Goal: Task Accomplishment & Management: Manage account settings

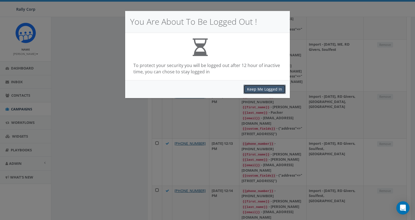
click at [262, 90] on button "Keep Me Logged In" at bounding box center [265, 89] width 42 height 9
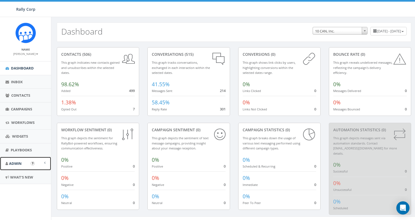
click at [23, 161] on link "Admin" at bounding box center [25, 163] width 51 height 13
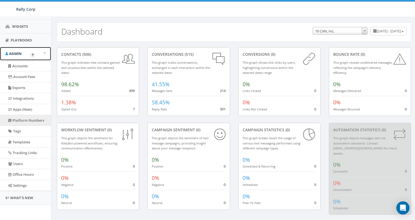
scroll to position [110, 0]
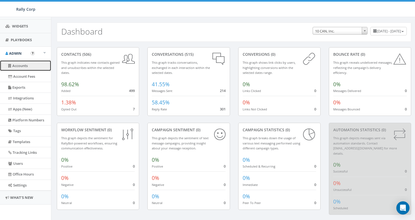
click at [26, 61] on link "Accounts" at bounding box center [25, 65] width 51 height 11
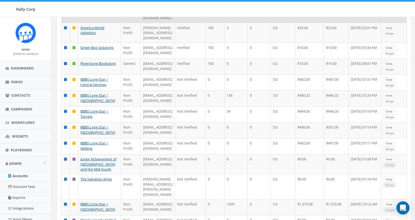
scroll to position [138, 0]
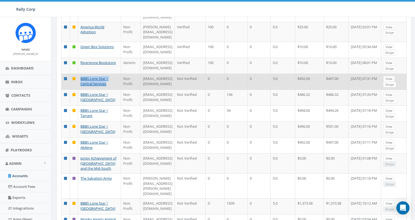
drag, startPoint x: 95, startPoint y: 110, endPoint x: 79, endPoint y: 95, distance: 22.2
click at [79, 90] on td "BBBS Lone Star | Central Services" at bounding box center [99, 82] width 43 height 16
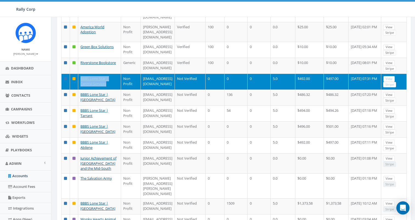
copy link "BBBS Lone Star | Central Services"
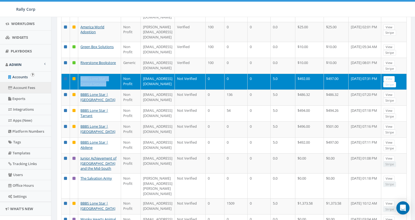
scroll to position [99, 0]
click at [25, 173] on link "Users" at bounding box center [25, 174] width 51 height 11
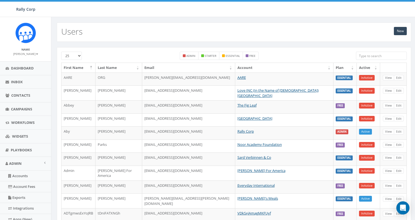
click at [360, 57] on input "search" at bounding box center [381, 56] width 51 height 8
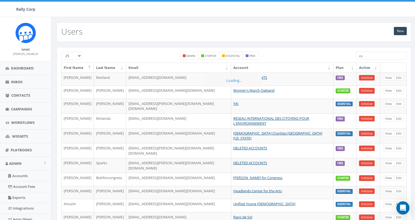
type input "c"
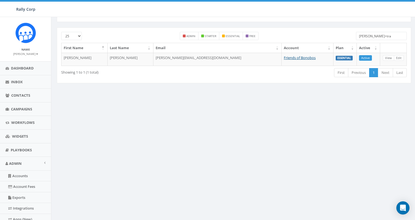
scroll to position [16, 0]
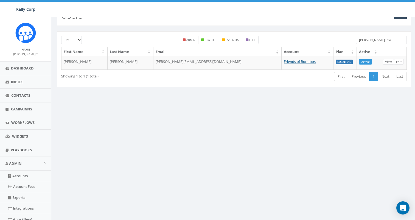
drag, startPoint x: 379, startPoint y: 39, endPoint x: 273, endPoint y: 38, distance: 105.5
click at [273, 38] on div "25 50 100 admin starter essential free james+tra" at bounding box center [234, 41] width 354 height 11
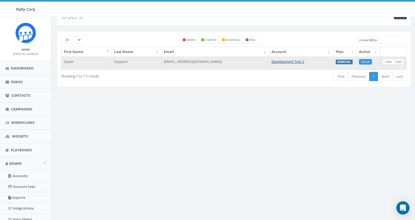
type input "contact@za"
click at [402, 62] on link "Edit" at bounding box center [399, 62] width 10 height 6
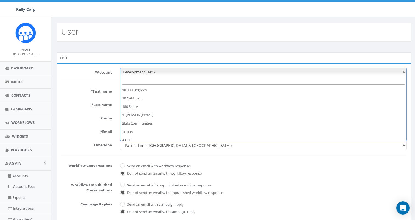
click at [155, 73] on span "Development Test 2" at bounding box center [264, 72] width 286 height 8
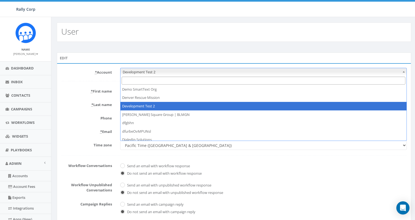
type input "BBBS Lone Star | Central Services"
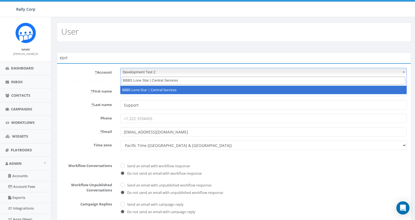
scroll to position [0, 0]
select select "1375"
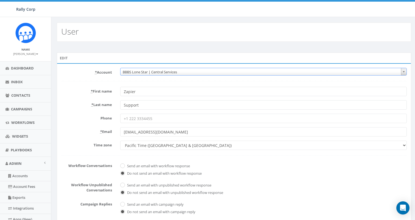
scroll to position [110, 0]
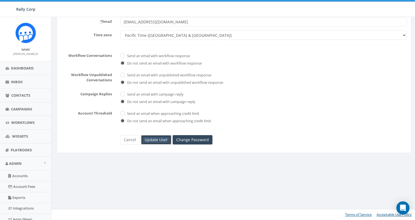
click at [154, 141] on input "Update User" at bounding box center [156, 139] width 30 height 9
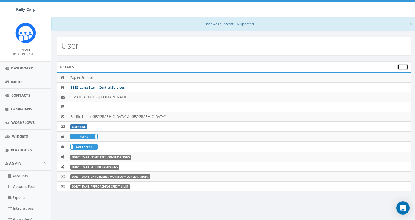
click at [407, 65] on link "Edit" at bounding box center [403, 67] width 11 height 6
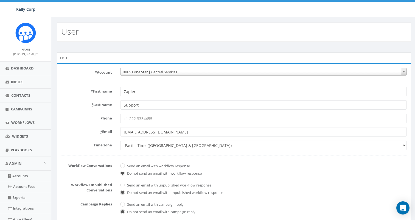
click at [214, 73] on span "BBBS Lone Star | Central Services" at bounding box center [264, 72] width 286 height 8
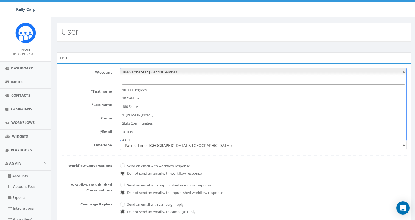
scroll to position [588, 0]
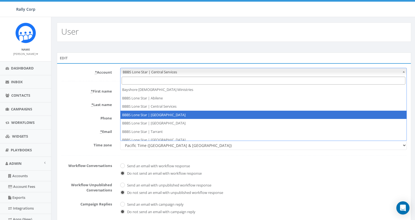
select select "1365"
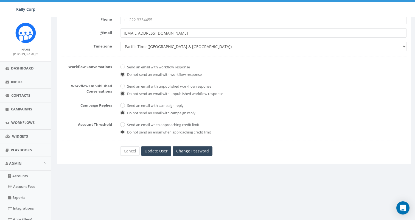
scroll to position [110, 0]
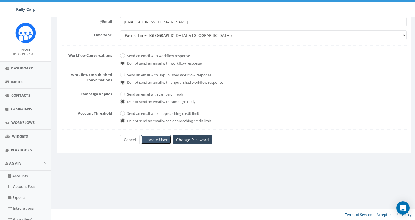
click at [153, 142] on input "Update User" at bounding box center [156, 139] width 30 height 9
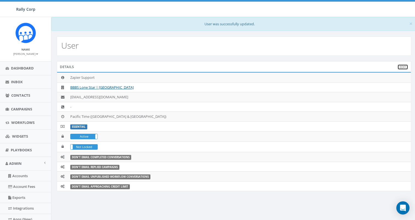
click at [402, 67] on link "Edit" at bounding box center [403, 67] width 11 height 6
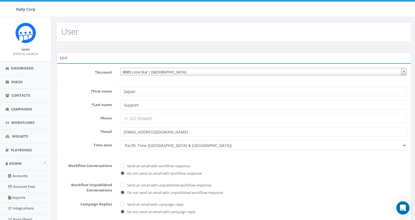
click at [152, 71] on span "BBBS Lone Star | [GEOGRAPHIC_DATA]" at bounding box center [264, 72] width 286 height 8
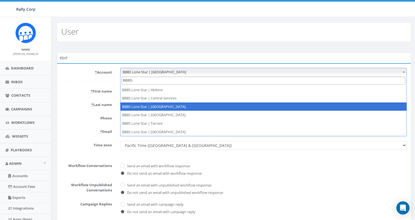
type input "BBBS"
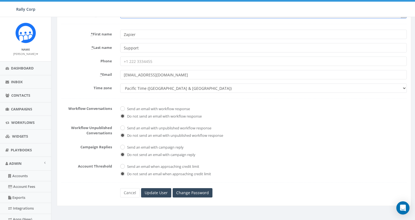
scroll to position [110, 0]
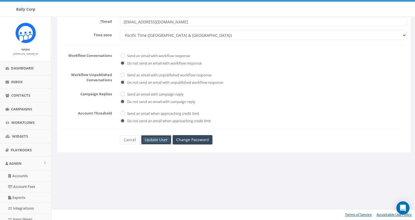
click at [159, 139] on input "Update User" at bounding box center [156, 139] width 30 height 9
